Goal: Task Accomplishment & Management: Complete application form

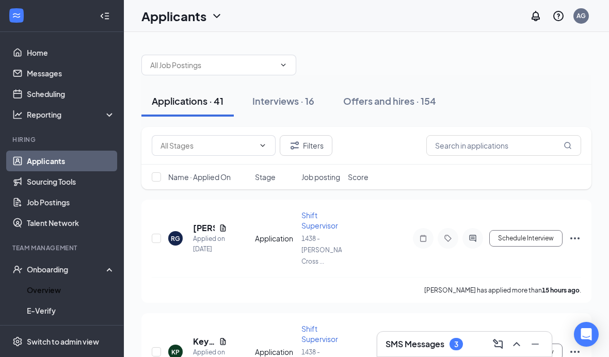
click at [82, 280] on link "Overview" at bounding box center [71, 290] width 88 height 21
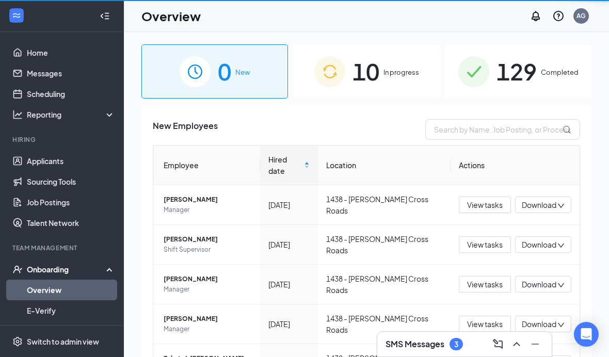
scroll to position [13, 0]
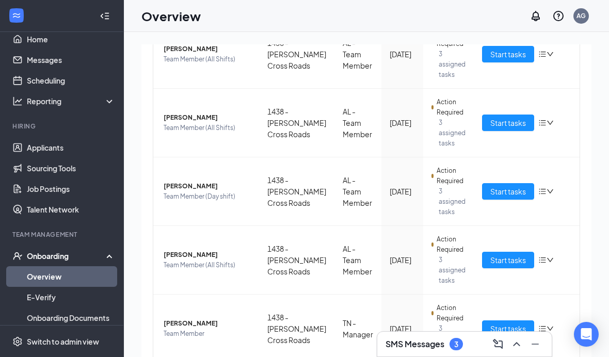
scroll to position [507, 0]
click at [506, 258] on span "Start tasks" at bounding box center [508, 260] width 36 height 11
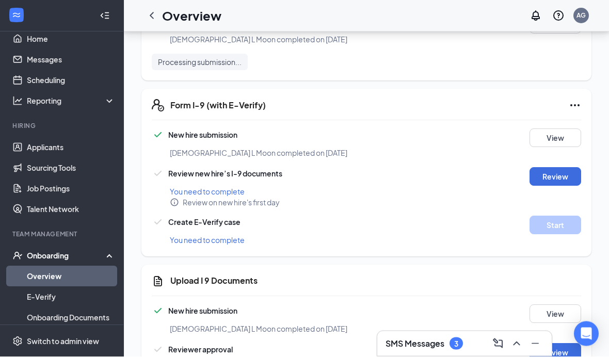
scroll to position [1109, 0]
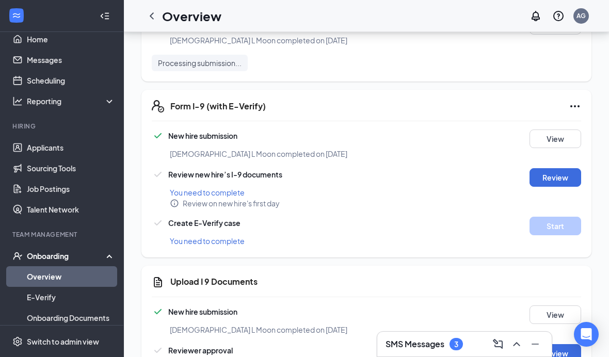
click at [554, 175] on button "Review" at bounding box center [555, 177] width 52 height 19
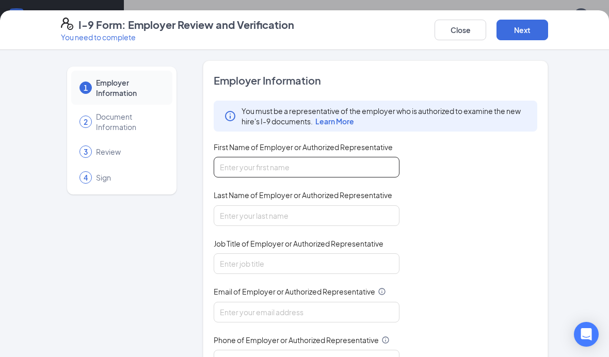
click at [336, 165] on input "First Name of Employer or Authorized Representative" at bounding box center [307, 167] width 186 height 21
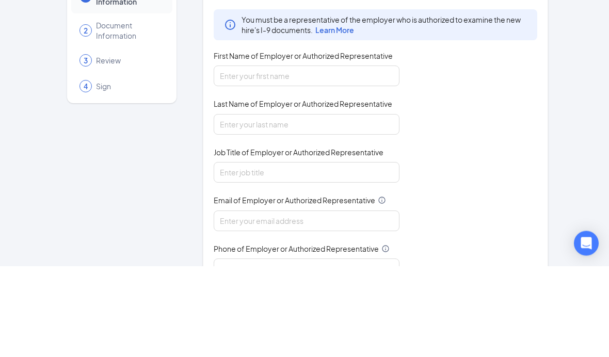
type input "Emmanuel"
type input "Tapia"
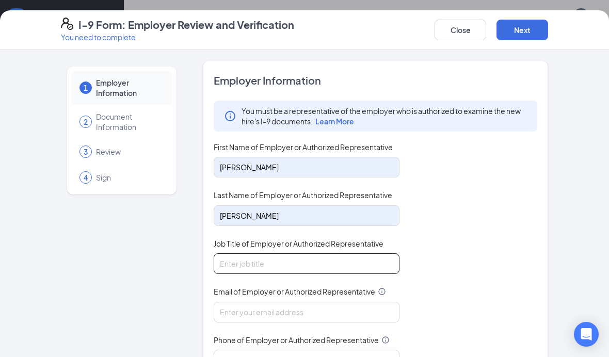
click at [331, 263] on input "Job Title of Employer or Authorized Representative" at bounding box center [307, 263] width 186 height 21
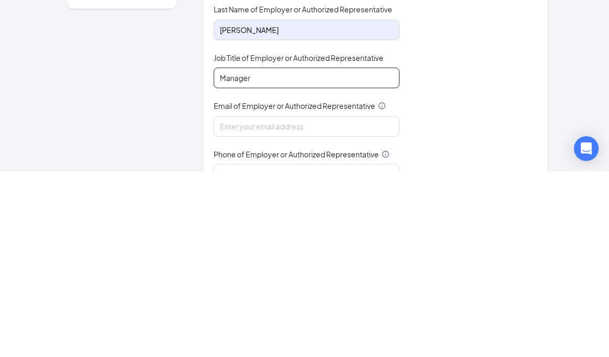
type input "Manager"
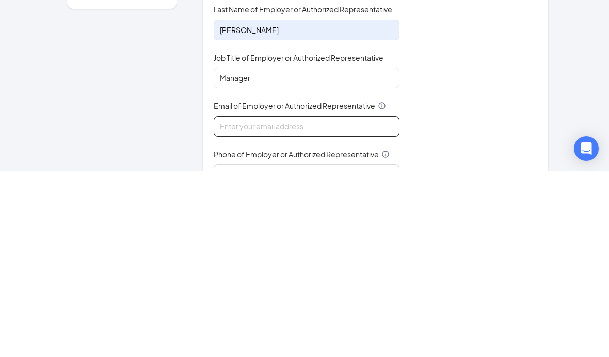
click at [360, 302] on input "Email of Employer or Authorized Representative" at bounding box center [307, 312] width 186 height 21
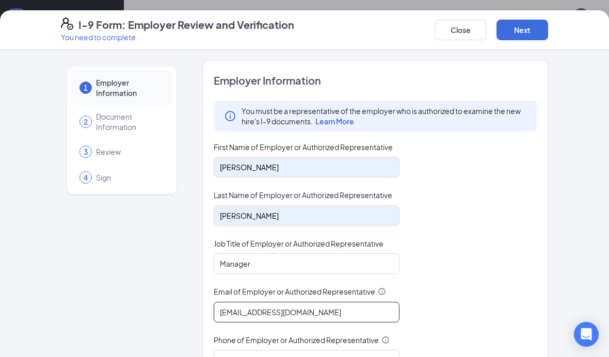
type input "1438@mwburger.com"
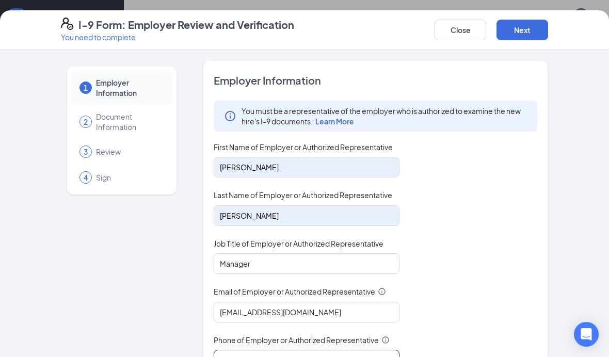
click at [369, 350] on input "Phone of Employer or Authorized Representative" at bounding box center [307, 360] width 186 height 21
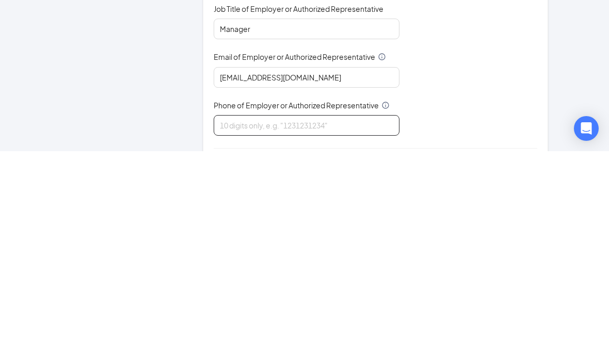
scroll to position [31, 0]
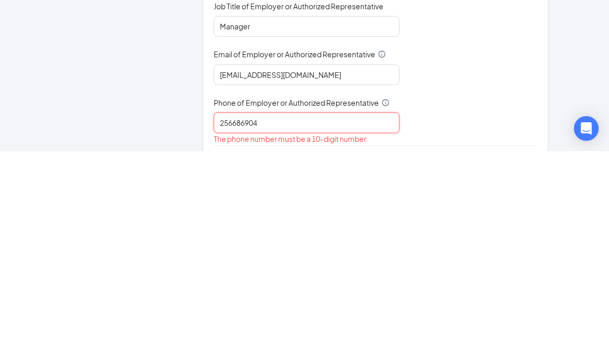
type input "2566869044"
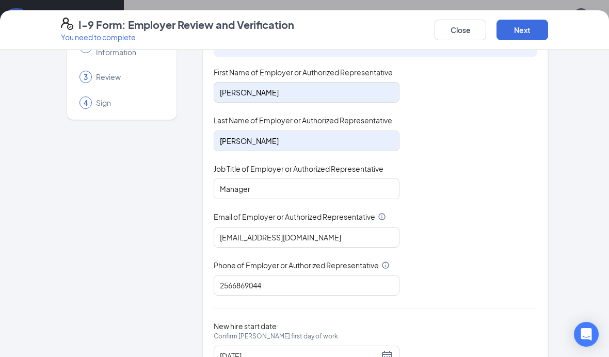
scroll to position [74, 0]
click at [517, 28] on button "Next" at bounding box center [522, 30] width 52 height 21
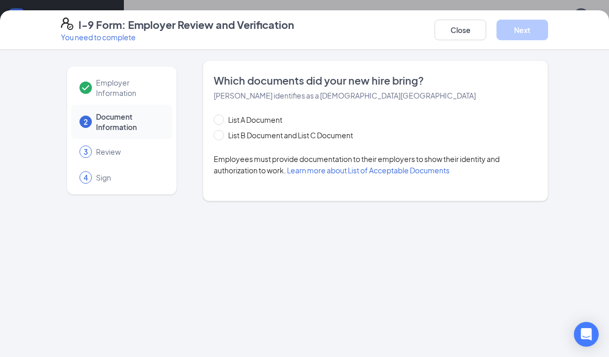
scroll to position [0, 0]
click at [272, 137] on span "List B Document and List C Document" at bounding box center [290, 134] width 133 height 11
click at [221, 137] on input "List B Document and List C Document" at bounding box center [217, 133] width 7 height 7
radio input "true"
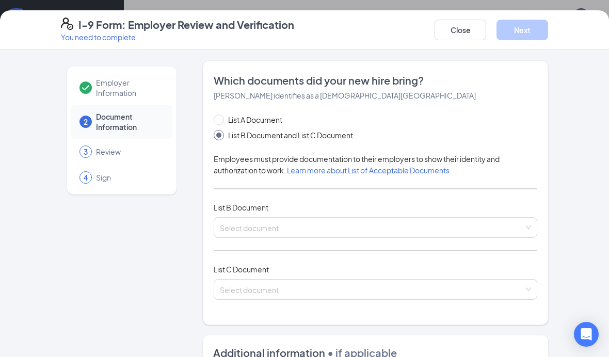
click at [305, 223] on input "search" at bounding box center [372, 225] width 304 height 15
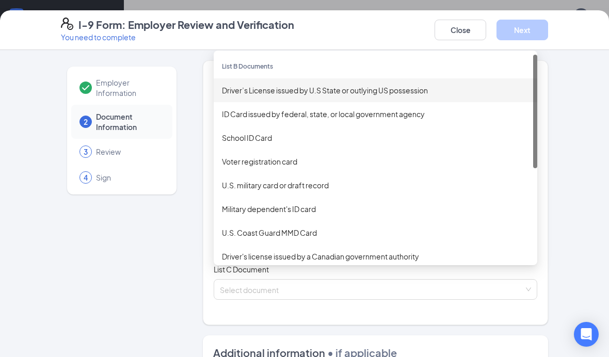
click at [349, 89] on div "Driver’s License issued by U.S State or outlying US possession" at bounding box center [375, 90] width 307 height 11
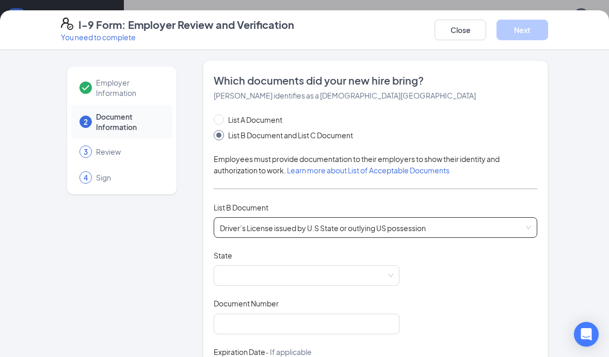
click at [327, 269] on span at bounding box center [306, 276] width 173 height 20
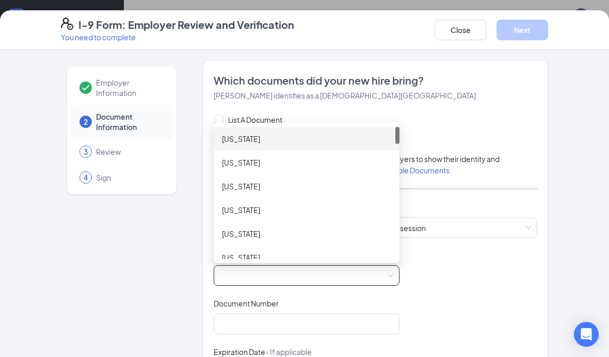
click at [289, 140] on div "Alabama" at bounding box center [306, 138] width 169 height 11
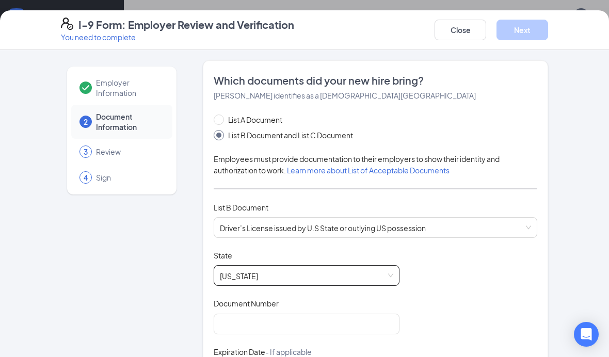
scroll to position [6, 0]
click at [293, 319] on input "Document Number" at bounding box center [307, 324] width 186 height 21
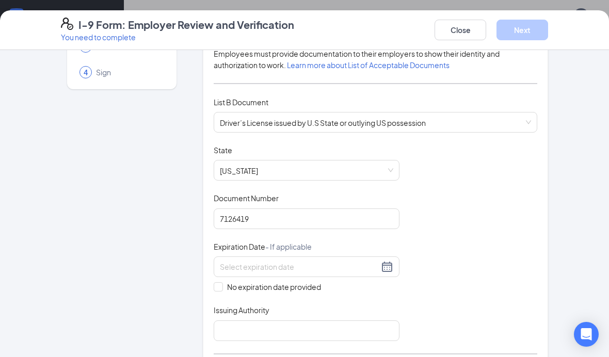
scroll to position [139, 0]
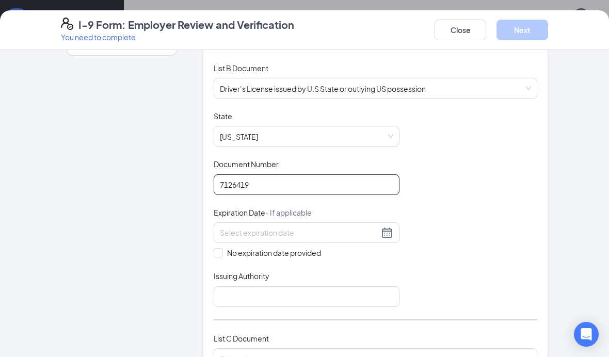
type input "7126419"
click at [336, 233] on input at bounding box center [299, 232] width 159 height 11
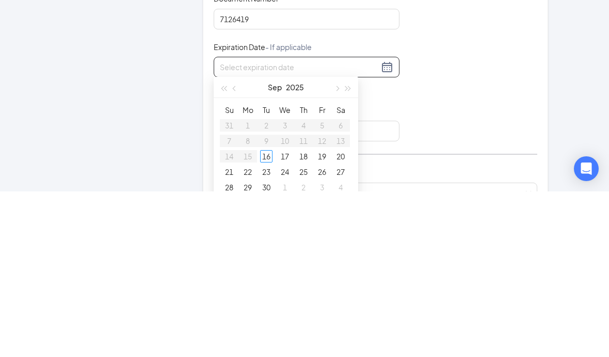
click at [346, 242] on button "button" at bounding box center [347, 252] width 11 height 21
click at [335, 252] on span "button" at bounding box center [336, 254] width 5 height 5
click at [335, 242] on button "button" at bounding box center [336, 252] width 11 height 21
click at [332, 242] on button "button" at bounding box center [336, 252] width 11 height 21
click at [237, 252] on span "button" at bounding box center [235, 254] width 5 height 5
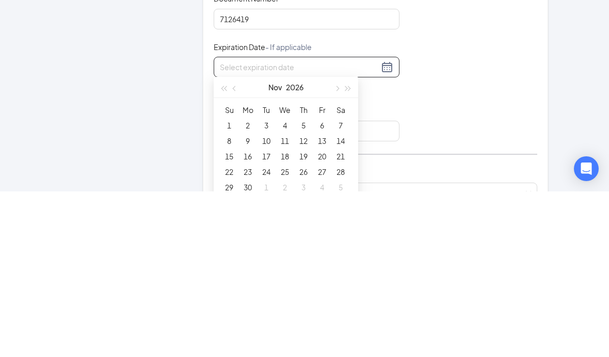
click at [237, 252] on span "button" at bounding box center [235, 254] width 5 height 5
click at [235, 252] on span "button" at bounding box center [235, 254] width 5 height 5
click at [233, 242] on button "button" at bounding box center [234, 252] width 11 height 21
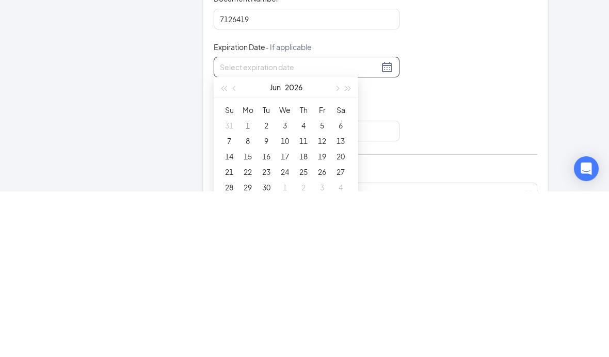
click at [239, 242] on button "button" at bounding box center [234, 252] width 11 height 21
click at [236, 268] on th "Su" at bounding box center [229, 275] width 19 height 15
click at [239, 242] on button "button" at bounding box center [234, 252] width 11 height 21
click at [237, 252] on span "button" at bounding box center [235, 254] width 5 height 5
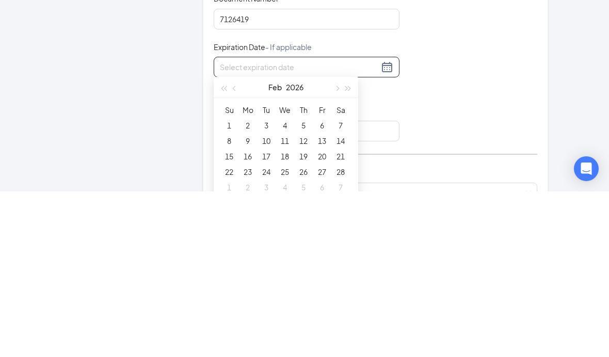
click at [238, 242] on button "button" at bounding box center [234, 252] width 11 height 21
click at [334, 242] on button "button" at bounding box center [336, 252] width 11 height 21
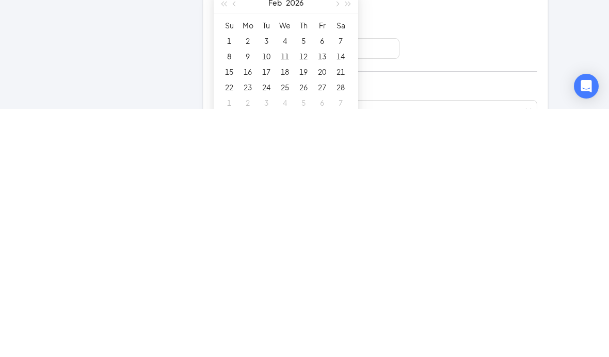
scroll to position [1117, 0]
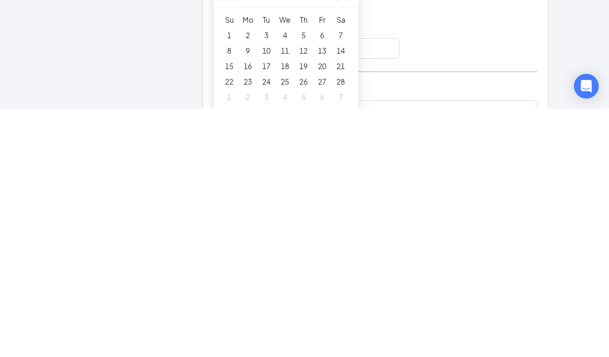
type input "02/26/2026"
click at [307, 323] on div "26" at bounding box center [303, 329] width 12 height 12
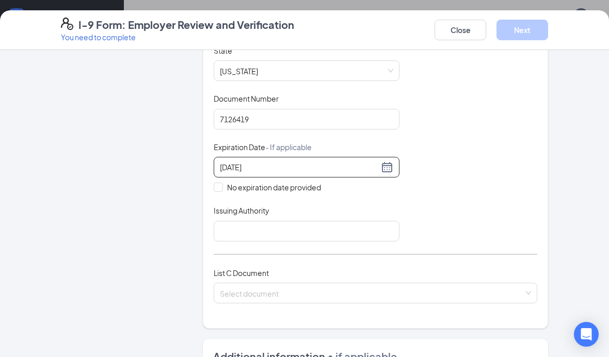
scroll to position [208, 0]
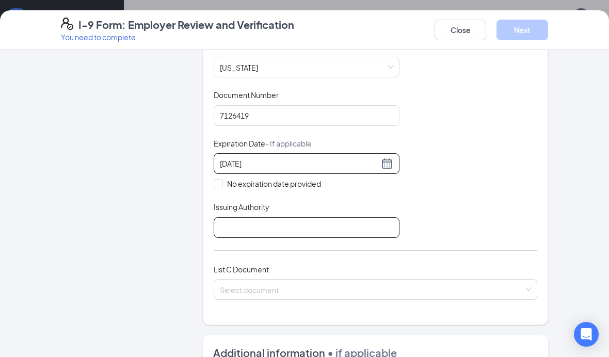
click at [303, 221] on input "Issuing Authority" at bounding box center [307, 227] width 186 height 21
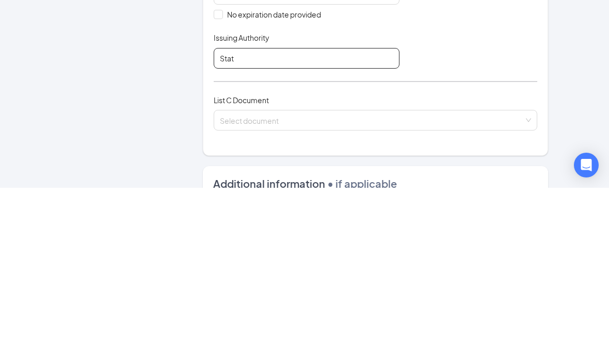
paste input "e of Alabama"
type input "State of Alabama"
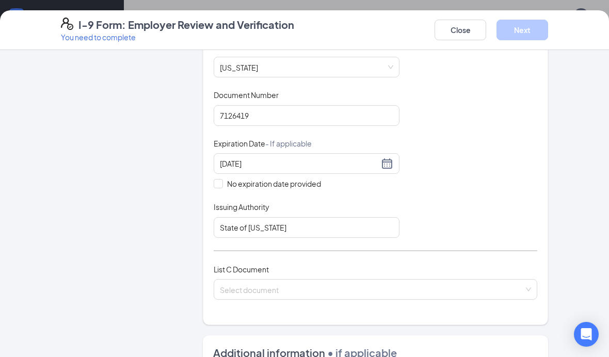
click at [451, 280] on input "search" at bounding box center [372, 287] width 304 height 15
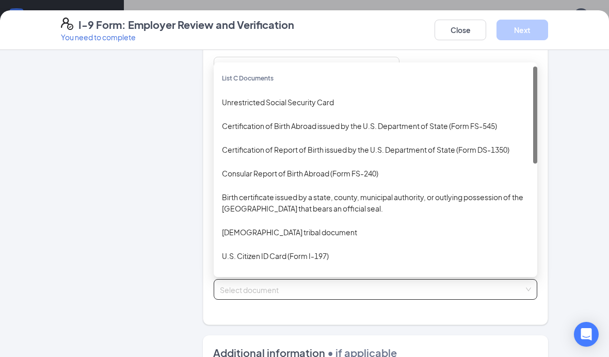
click at [307, 101] on div "Unrestricted Social Security Card" at bounding box center [375, 101] width 307 height 11
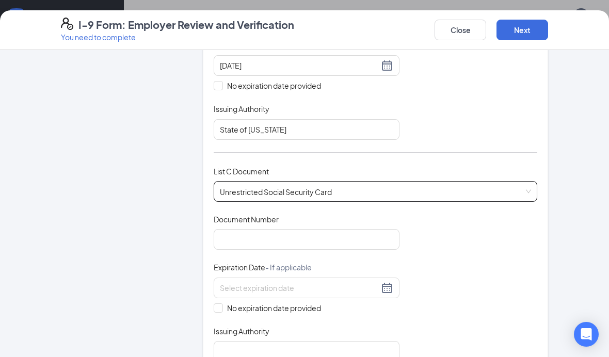
scroll to position [310, 0]
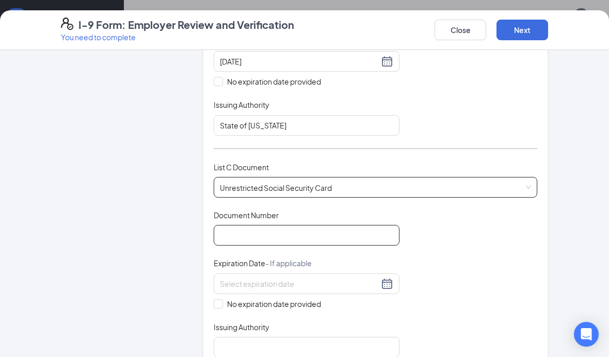
click at [322, 226] on input "Document Number" at bounding box center [307, 235] width 186 height 21
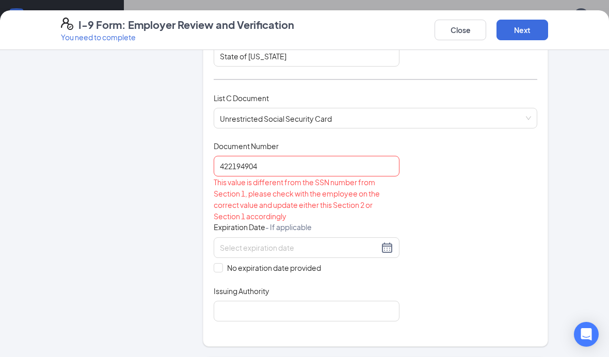
scroll to position [380, 0]
type input "422194904"
click at [217, 264] on input "No expiration date provided" at bounding box center [217, 266] width 7 height 7
checkbox input "true"
click at [297, 161] on input "422194904" at bounding box center [307, 165] width 186 height 21
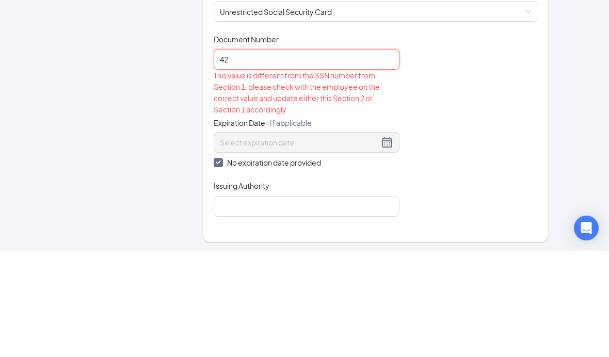
type input "4"
type input "422194904"
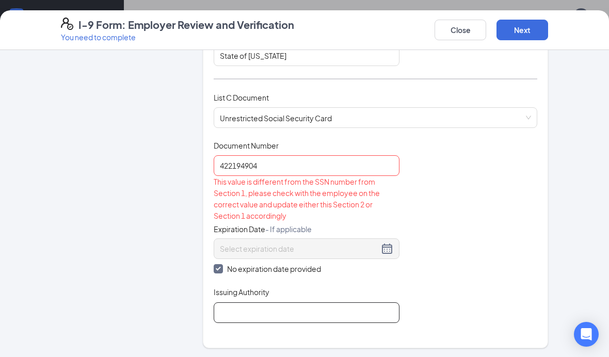
click at [311, 302] on input "Issuing Authority" at bounding box center [307, 312] width 186 height 21
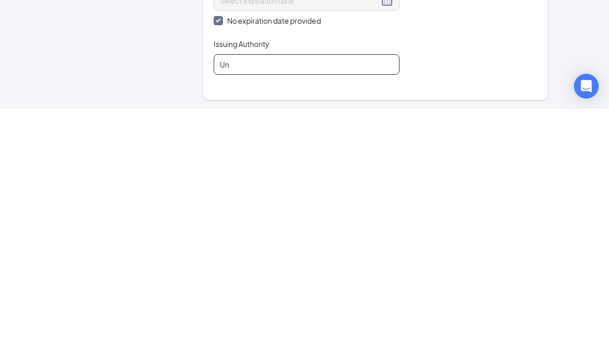
type input "United States of America"
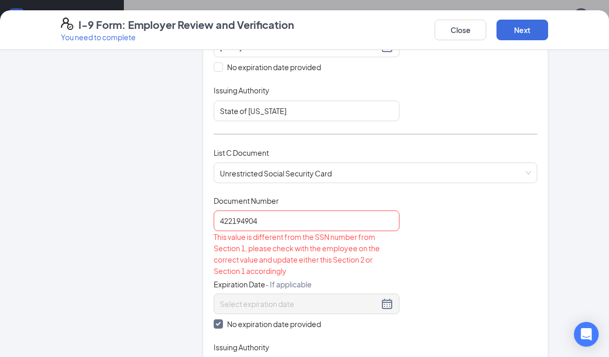
scroll to position [320, 0]
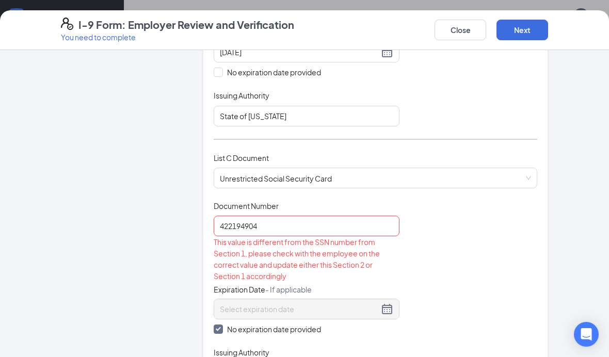
click at [505, 179] on span "Unrestricted Social Security Card" at bounding box center [375, 178] width 311 height 20
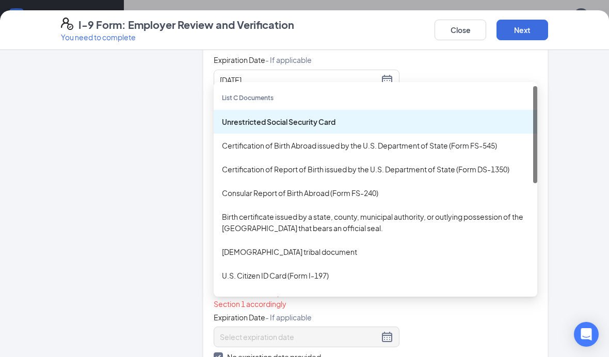
scroll to position [287, 0]
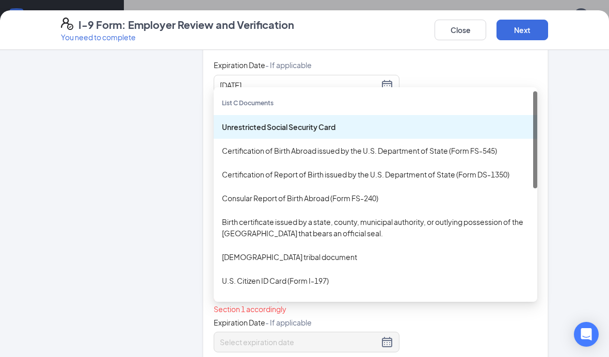
click at [375, 122] on div "Unrestricted Social Security Card" at bounding box center [375, 126] width 307 height 11
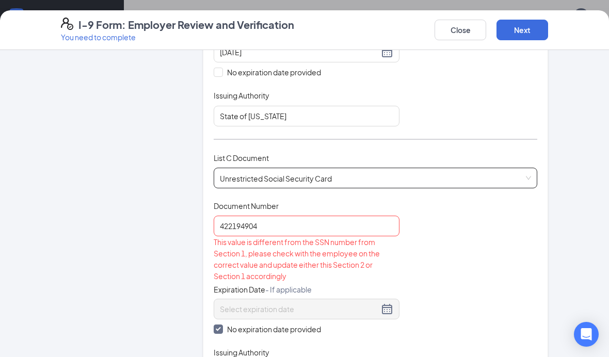
scroll to position [335, 0]
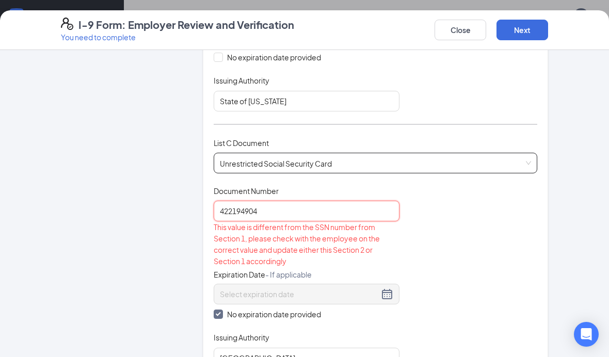
click at [352, 203] on input "422194904" at bounding box center [307, 211] width 186 height 21
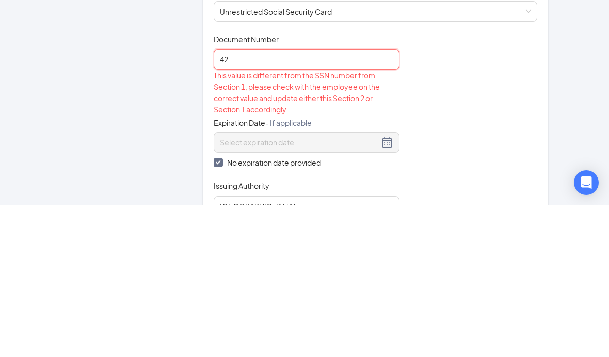
type input "4"
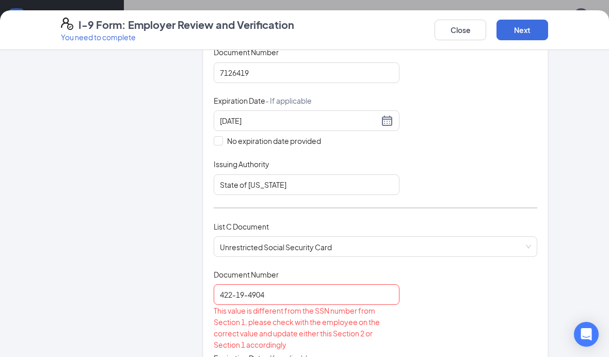
scroll to position [330, 0]
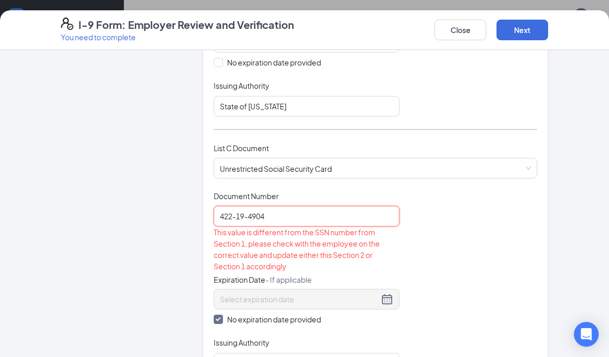
click at [322, 216] on input "422-19-4904" at bounding box center [307, 216] width 186 height 21
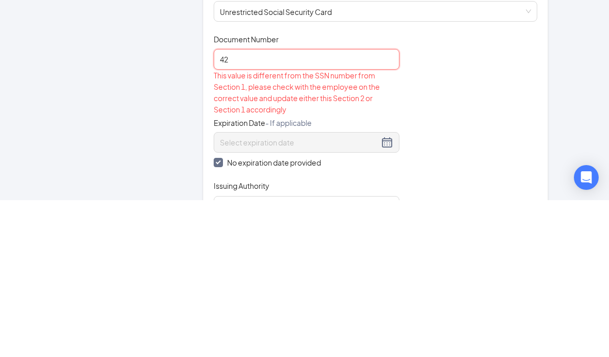
type input "4"
type input "422194904"
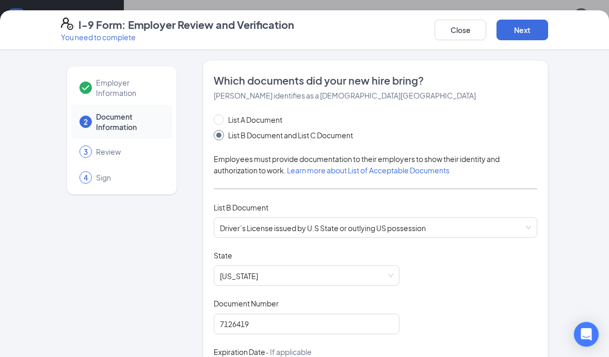
click at [528, 32] on button "Next" at bounding box center [522, 30] width 52 height 21
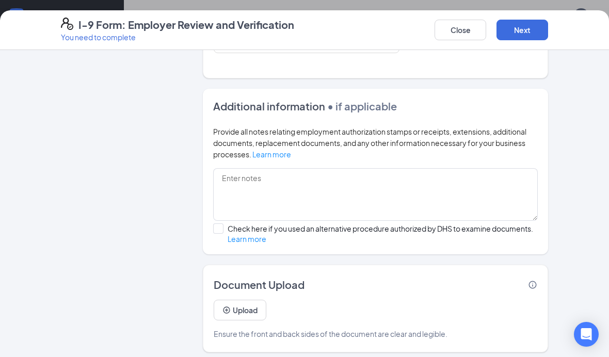
scroll to position [650, 0]
click at [523, 23] on button "Next" at bounding box center [522, 30] width 52 height 21
click at [524, 30] on button "Next" at bounding box center [522, 30] width 52 height 21
click at [525, 36] on button "Next" at bounding box center [522, 30] width 52 height 21
click at [532, 31] on button "Next" at bounding box center [522, 30] width 52 height 21
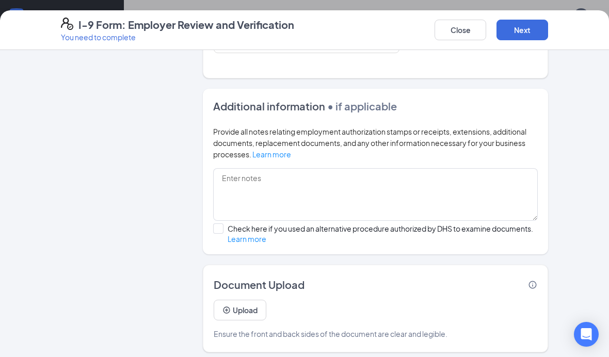
click at [531, 31] on button "Next" at bounding box center [522, 30] width 52 height 21
click at [527, 32] on button "Next" at bounding box center [522, 30] width 52 height 21
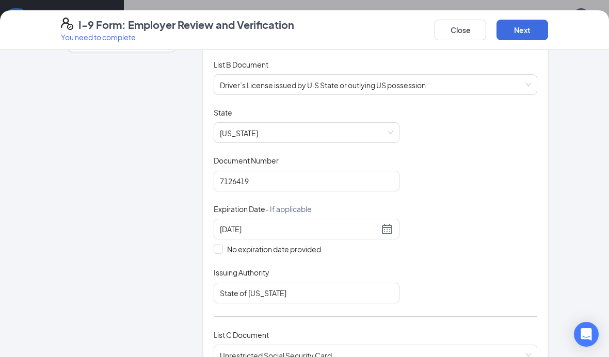
scroll to position [147, 0]
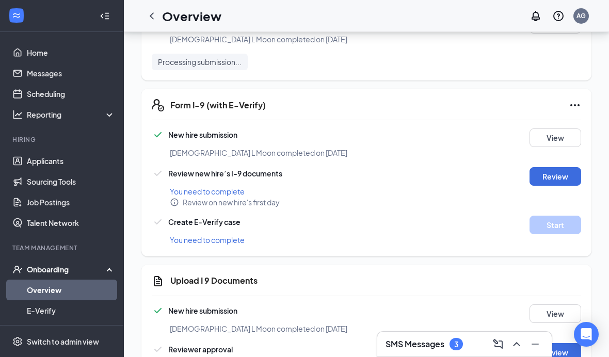
scroll to position [2, 0]
